Goal: Task Accomplishment & Management: Manage account settings

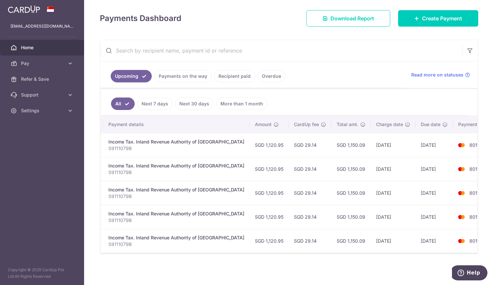
scroll to position [0, 133]
drag, startPoint x: 358, startPoint y: 254, endPoint x: 365, endPoint y: 253, distance: 6.6
click at [365, 253] on div "Upcoming Payments on the way Recipient paid Overdue Read more on statuses All N…" at bounding box center [289, 147] width 378 height 214
drag, startPoint x: 365, startPoint y: 253, endPoint x: 227, endPoint y: 264, distance: 138.6
click at [227, 264] on div "× Pause Schedule Pause all future payments in this series Pause just this one p…" at bounding box center [289, 142] width 410 height 285
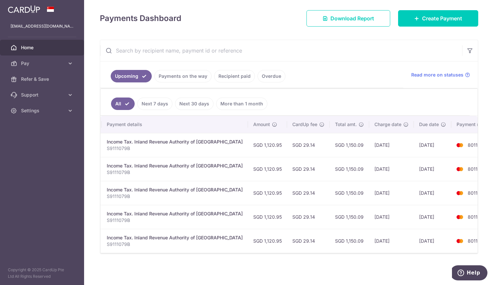
scroll to position [0, 127]
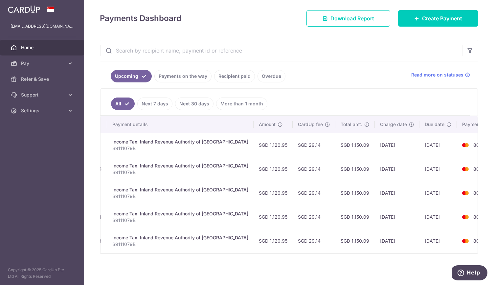
drag, startPoint x: 236, startPoint y: 253, endPoint x: 233, endPoint y: 254, distance: 3.3
click at [234, 254] on div "Upcoming Payments on the way Recipient paid Overdue Read more on statuses All N…" at bounding box center [289, 147] width 378 height 214
click at [232, 254] on div "× Pause Schedule Pause all future payments in this series Pause just this one p…" at bounding box center [289, 142] width 410 height 285
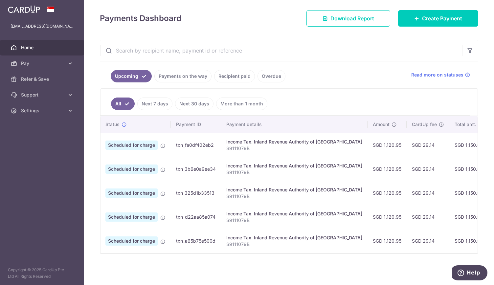
scroll to position [0, 133]
